Goal: Task Accomplishment & Management: Manage account settings

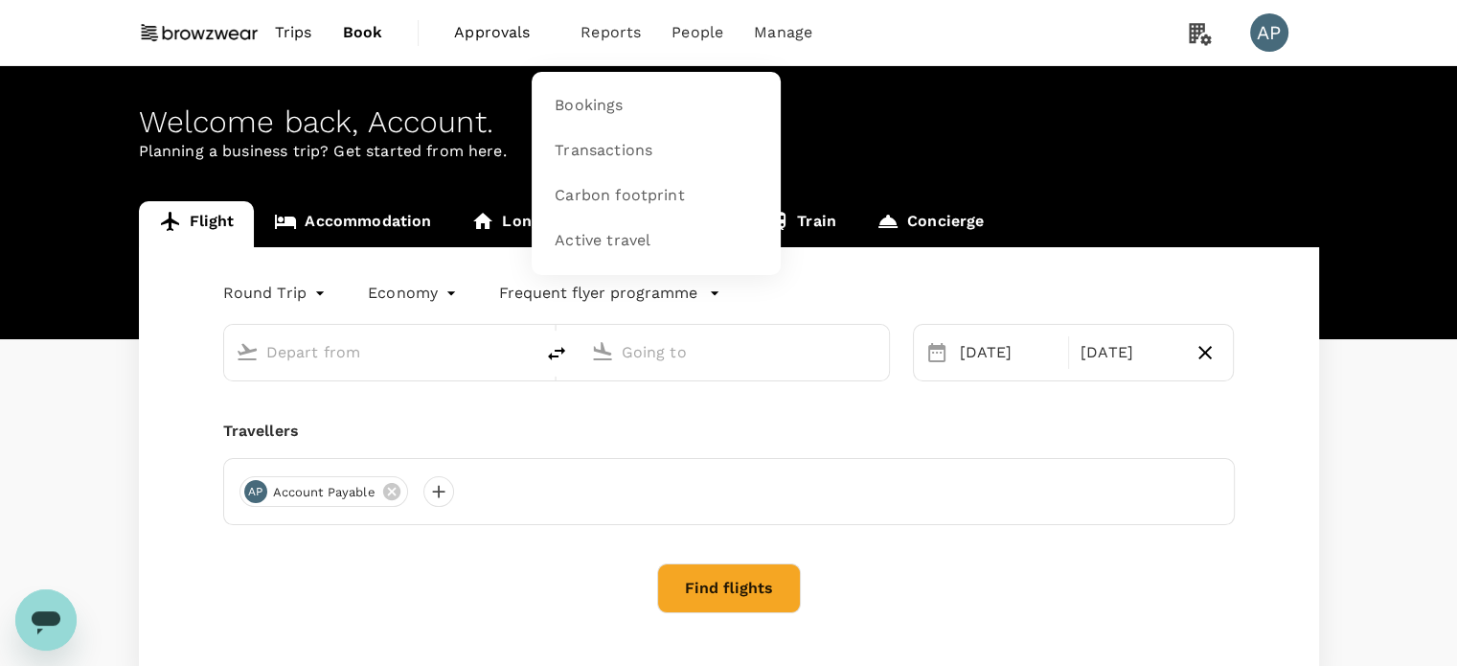
type input "Kuala Lumpur Intl ([GEOGRAPHIC_DATA])"
type input "Singapore Changi (SIN)"
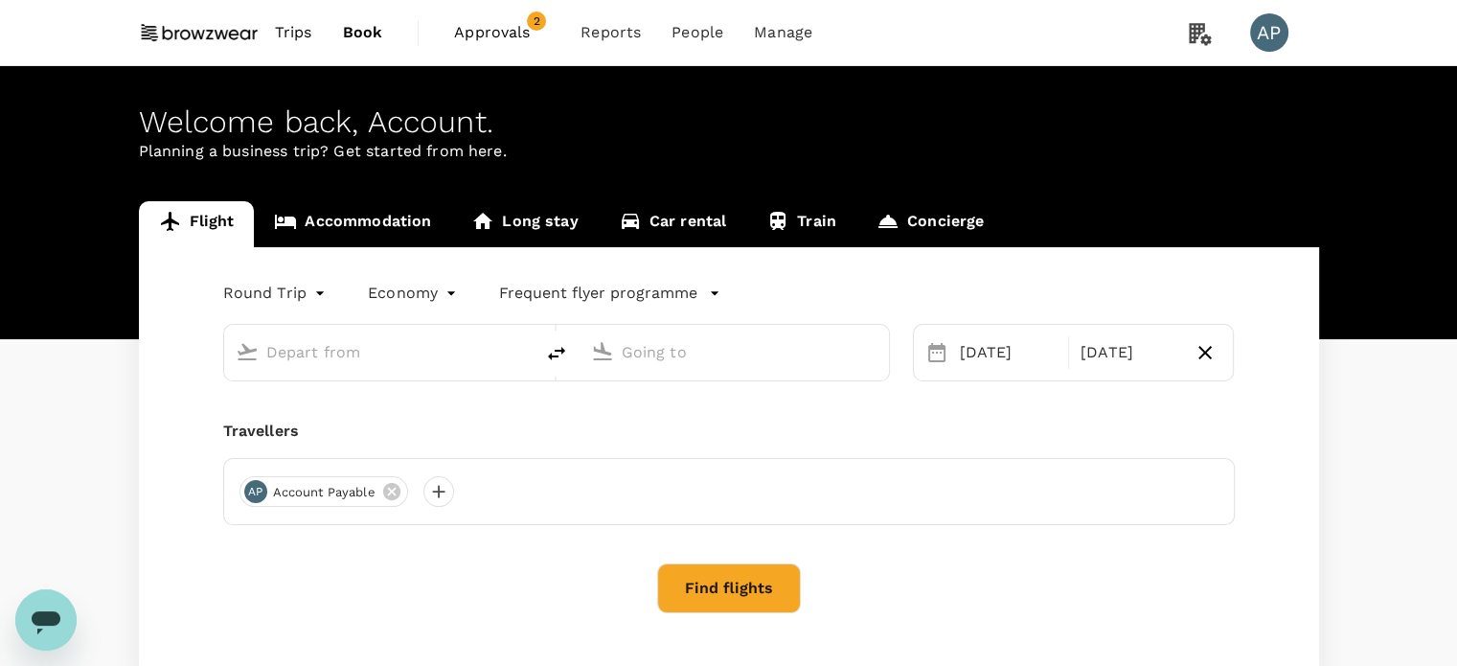
type input "Kuala Lumpur Intl ([GEOGRAPHIC_DATA])"
type input "Singapore Changi (SIN)"
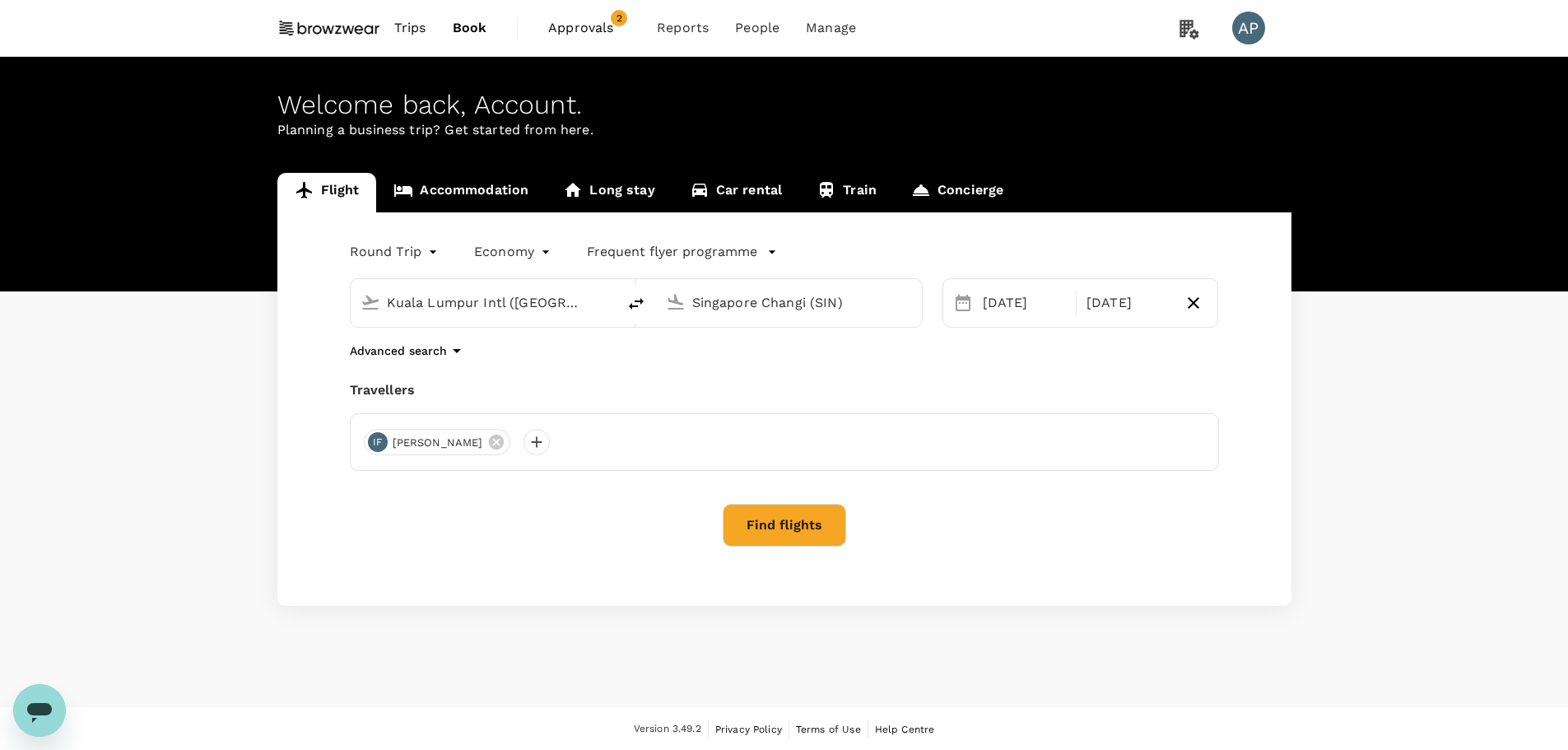
click at [592, 34] on span "Approvals" at bounding box center [589, 27] width 82 height 20
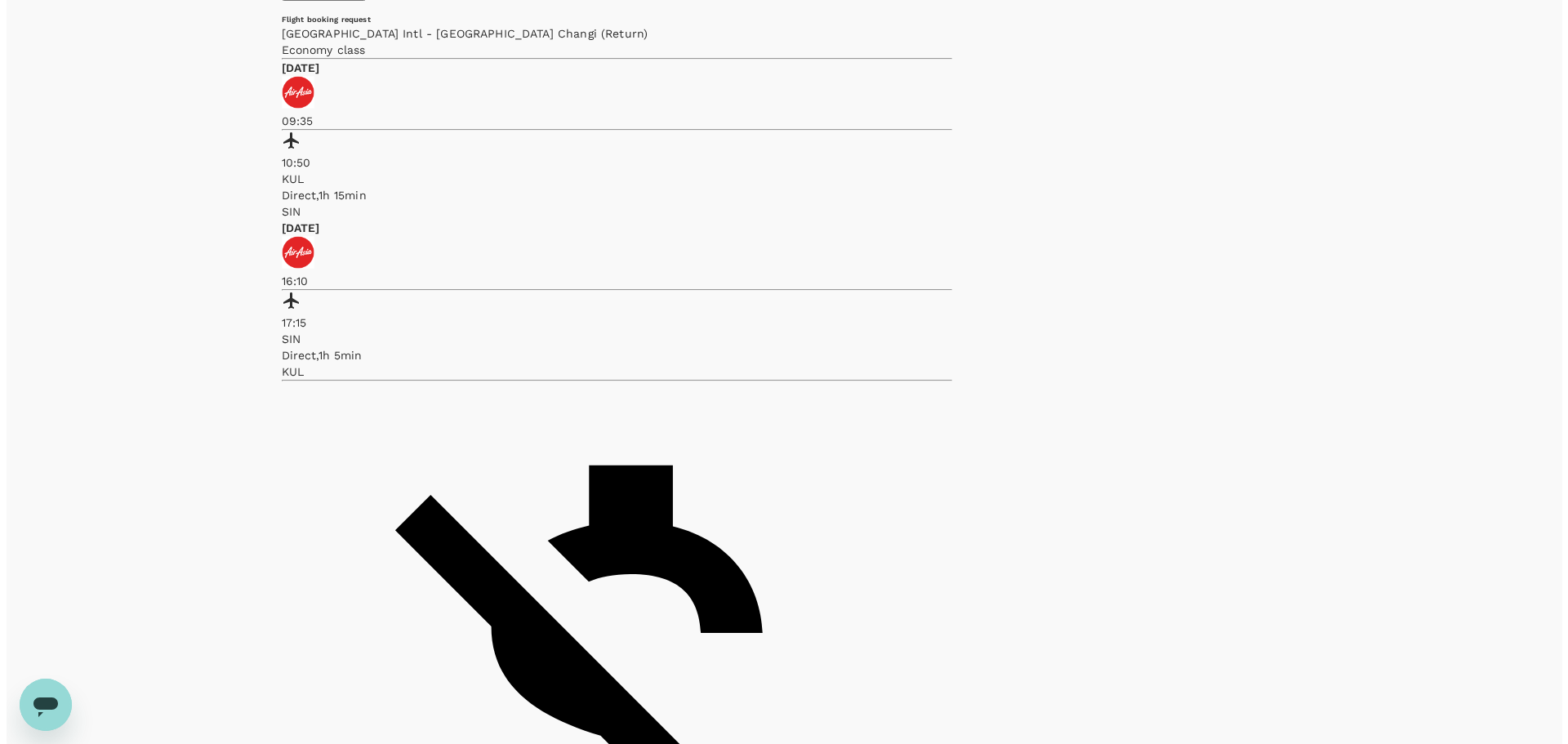
scroll to position [120, 0]
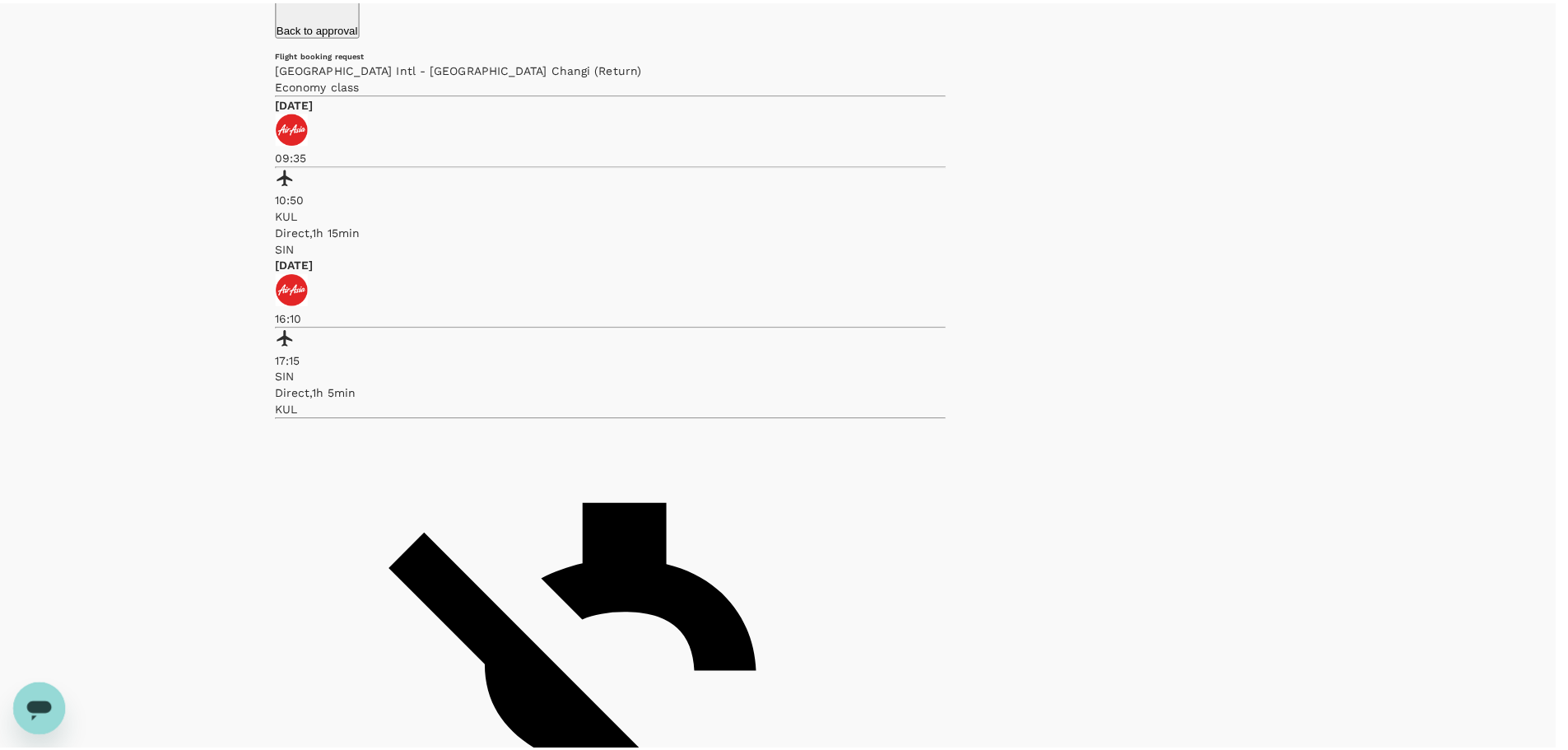
scroll to position [0, 0]
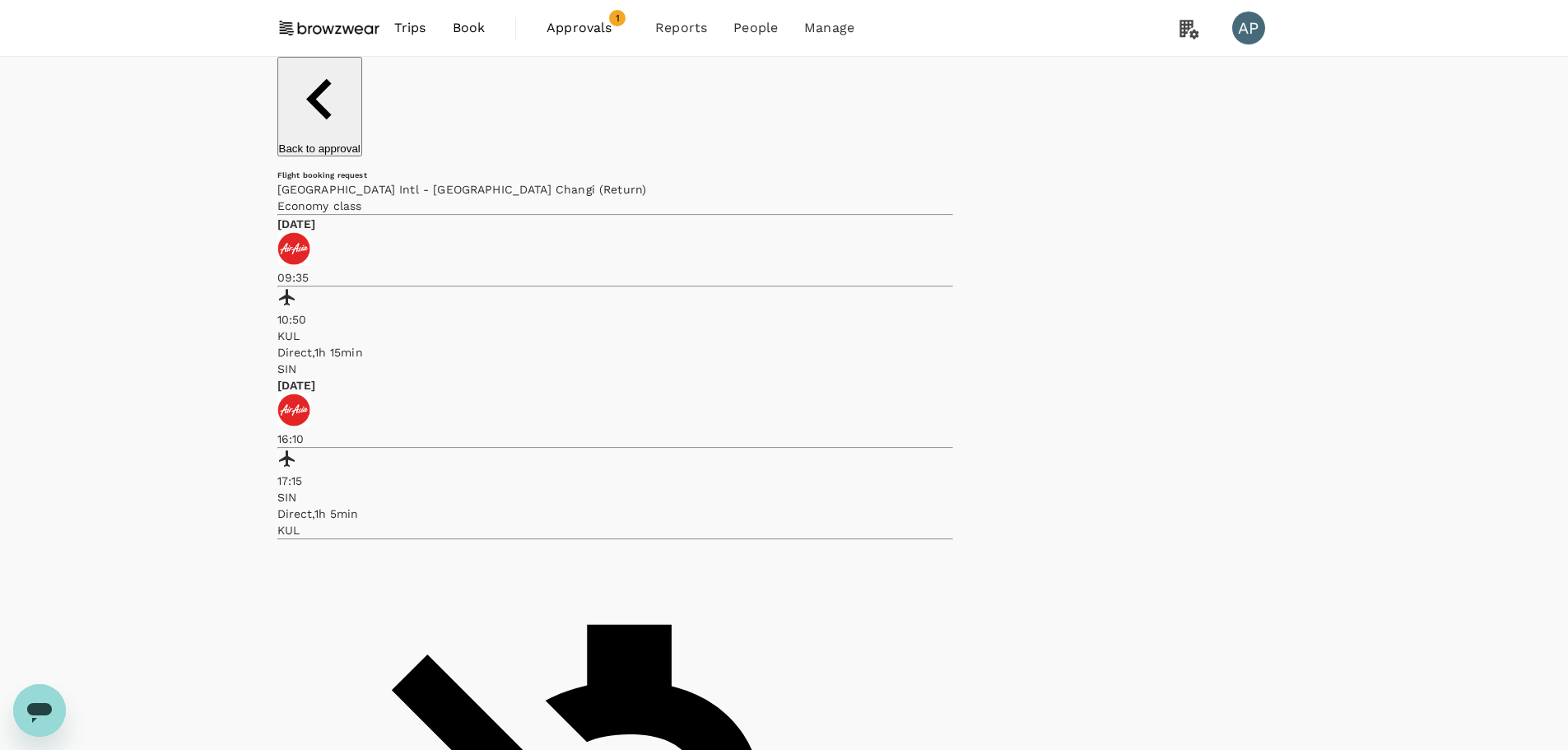
click at [337, 143] on p "Back to approval" at bounding box center [320, 149] width 82 height 12
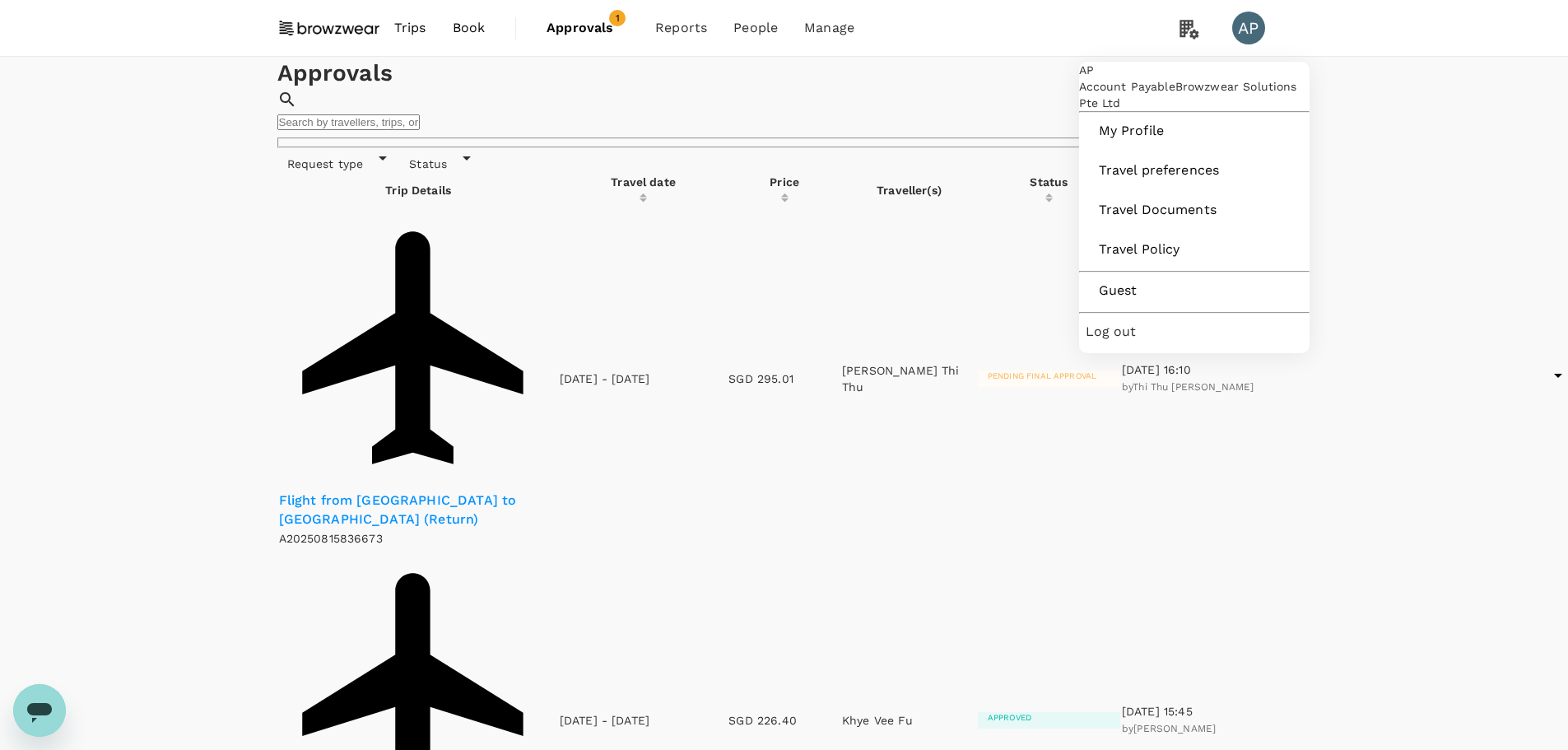
click at [1248, 28] on div "AP" at bounding box center [1248, 27] width 33 height 33
click at [1251, 30] on div "AP" at bounding box center [1248, 27] width 33 height 33
click at [1162, 341] on span "Log out" at bounding box center [1193, 332] width 217 height 20
